Goal: Use online tool/utility: Utilize a website feature to perform a specific function

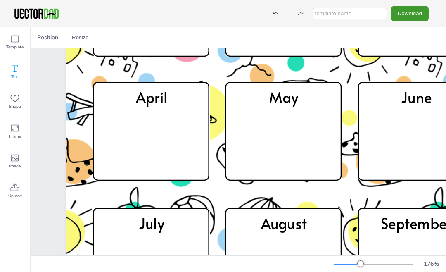
click at [9, 68] on div "Text" at bounding box center [15, 72] width 30 height 30
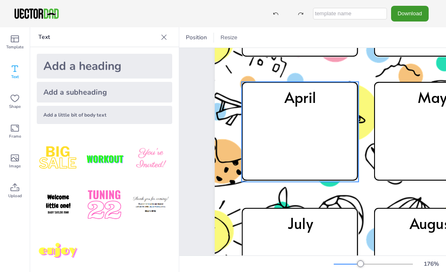
click at [304, 132] on icon at bounding box center [300, 132] width 117 height 100
click at [309, 136] on icon at bounding box center [300, 132] width 117 height 100
click at [310, 141] on icon at bounding box center [300, 132] width 117 height 100
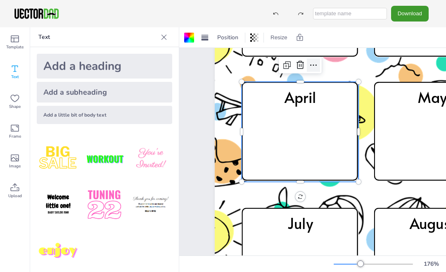
click at [315, 64] on icon at bounding box center [314, 65] width 10 height 10
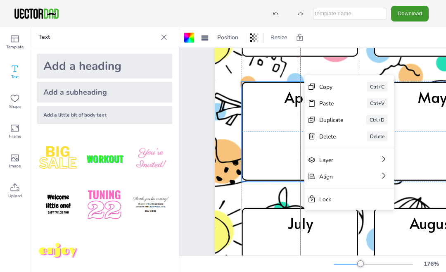
click at [316, 65] on div at bounding box center [431, 166] width 613 height 613
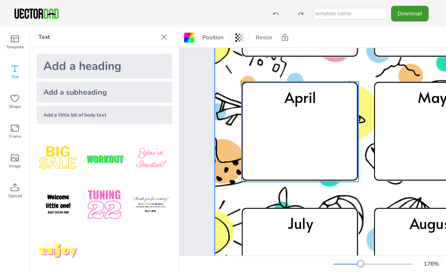
click at [310, 143] on icon at bounding box center [300, 132] width 117 height 100
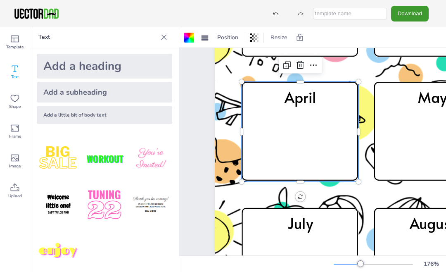
click at [61, 96] on div "Add a subheading" at bounding box center [105, 92] width 136 height 21
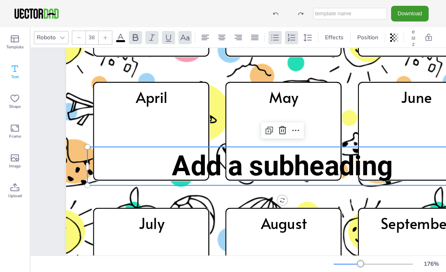
click at [13, 68] on icon at bounding box center [15, 69] width 10 height 10
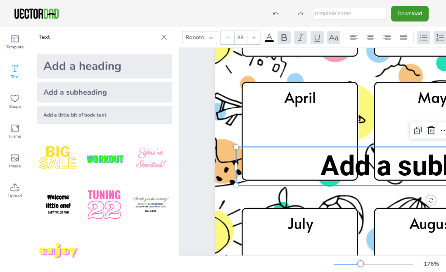
click at [51, 117] on div "Add a little bit of body text" at bounding box center [105, 115] width 136 height 18
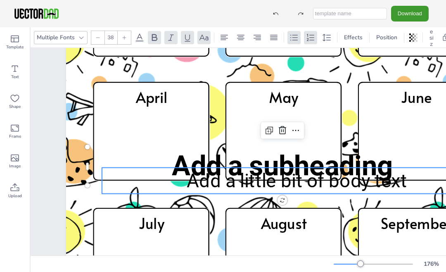
type input "--"
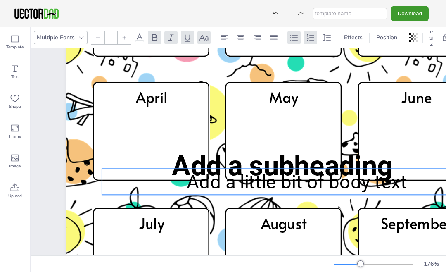
click at [293, 146] on icon at bounding box center [284, 132] width 117 height 100
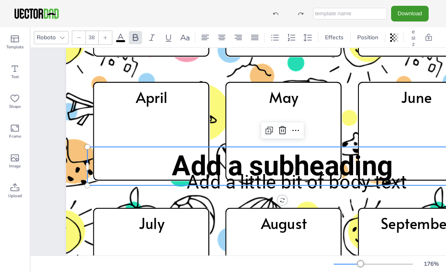
click at [319, 167] on span "Add a subheading" at bounding box center [282, 166] width 221 height 32
click at [284, 127] on icon at bounding box center [282, 130] width 7 height 8
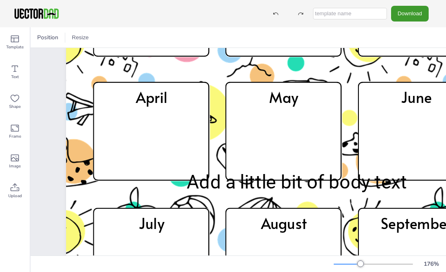
click at [347, 186] on span "Add a little bit of body text" at bounding box center [297, 182] width 221 height 22
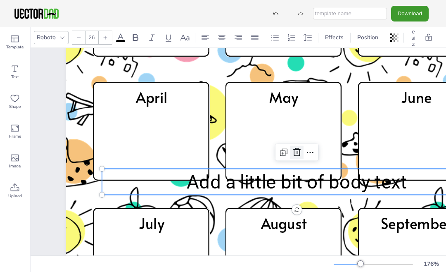
click at [293, 149] on icon at bounding box center [297, 152] width 10 height 10
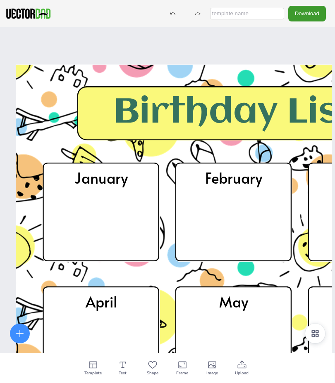
click at [88, 213] on icon at bounding box center [101, 213] width 117 height 100
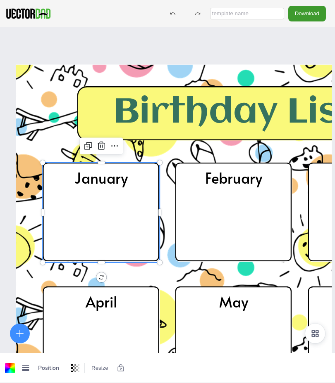
click at [78, 218] on icon at bounding box center [101, 213] width 117 height 100
click at [84, 220] on icon at bounding box center [101, 213] width 117 height 100
click at [85, 217] on icon at bounding box center [101, 213] width 117 height 100
click at [95, 220] on icon at bounding box center [101, 213] width 117 height 100
click at [88, 226] on icon at bounding box center [101, 213] width 117 height 100
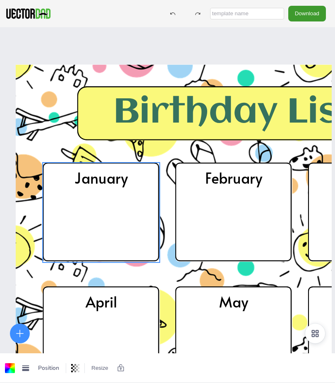
click at [92, 219] on icon at bounding box center [101, 213] width 117 height 100
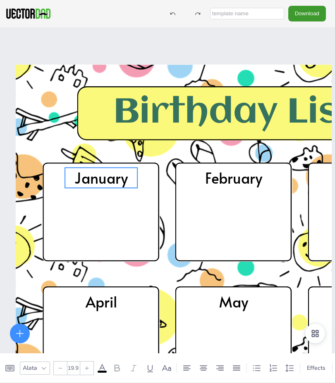
click at [128, 186] on span "January" at bounding box center [100, 178] width 53 height 20
